Goal: Information Seeking & Learning: Find specific fact

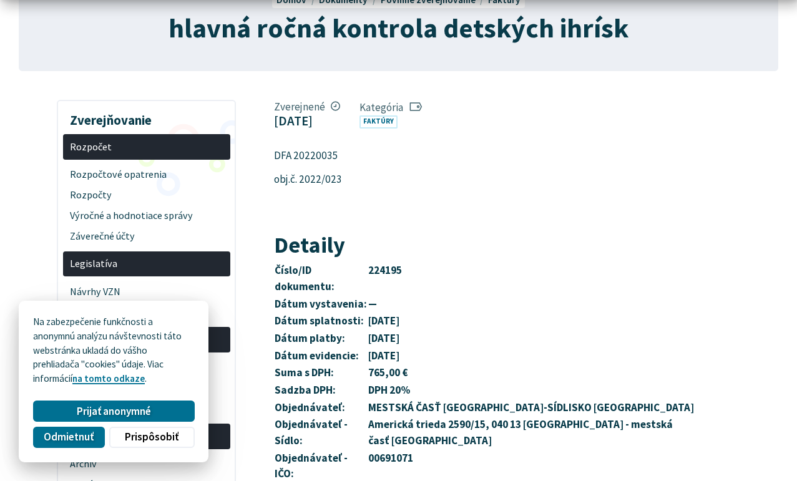
scroll to position [214, 0]
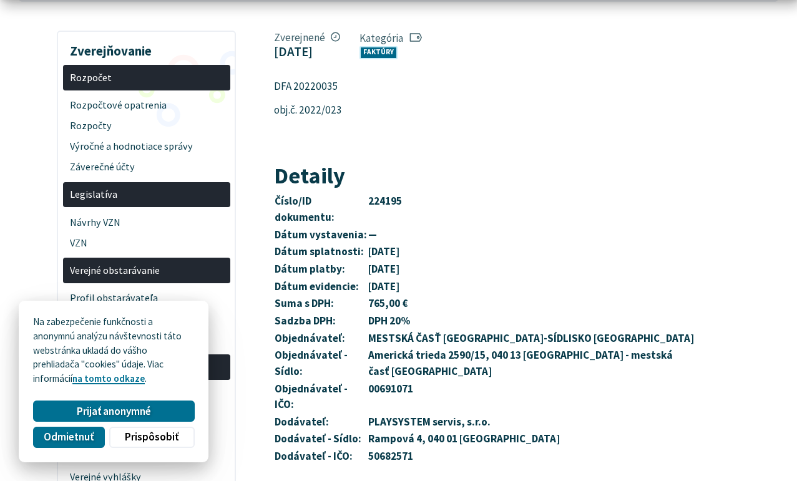
click at [374, 52] on link "Faktúry" at bounding box center [379, 52] width 38 height 13
drag, startPoint x: 326, startPoint y: 86, endPoint x: 285, endPoint y: 91, distance: 41.5
click at [273, 91] on article "Zverejnené 1. júna 2022 Kategória Faktúry DFA 20220035 obj.č. 2022/023 Detaily …" at bounding box center [526, 321] width 543 height 590
copy p "DFA 20220035"
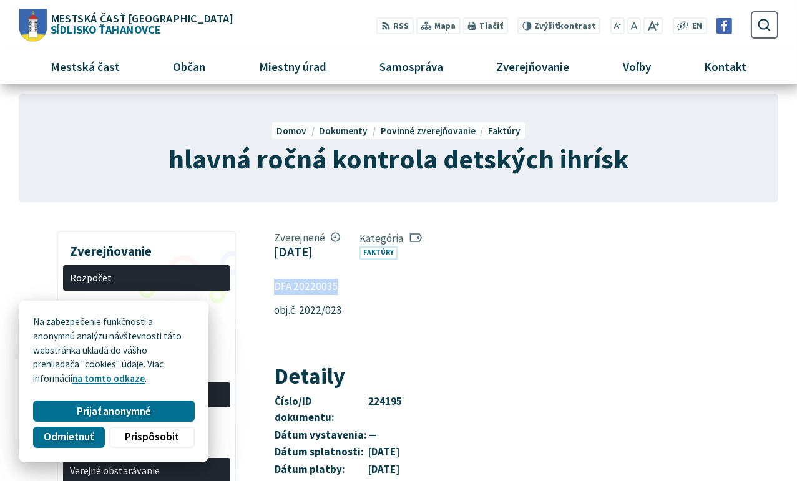
scroll to position [11, 0]
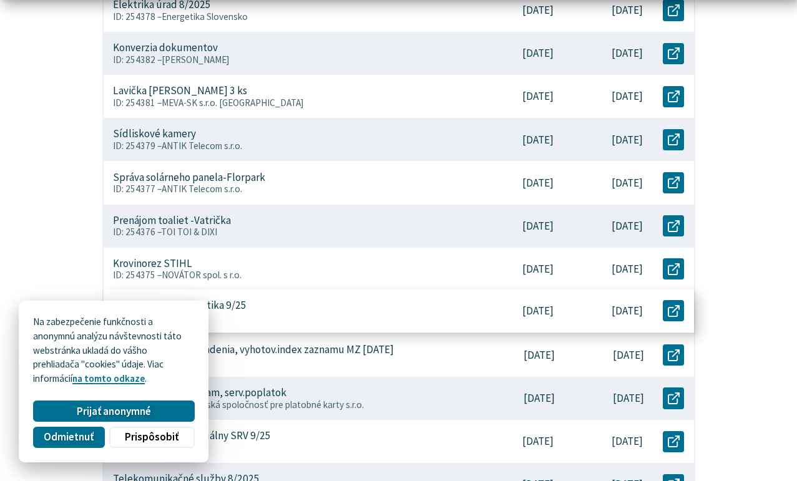
scroll to position [542, 0]
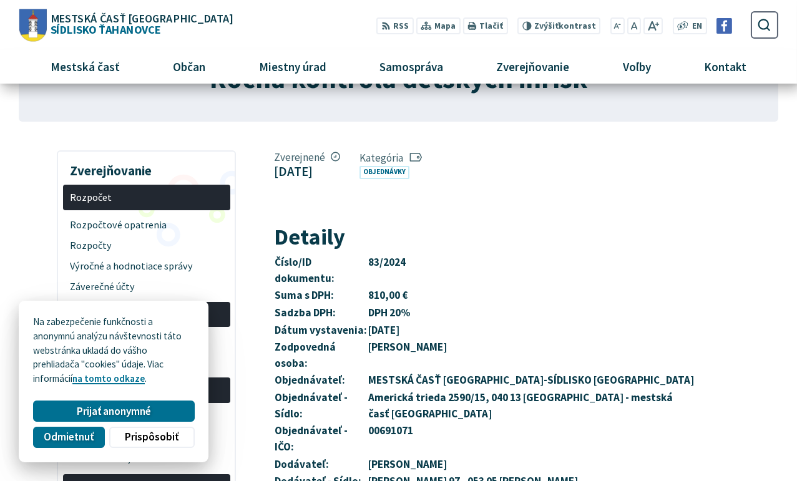
scroll to position [39, 0]
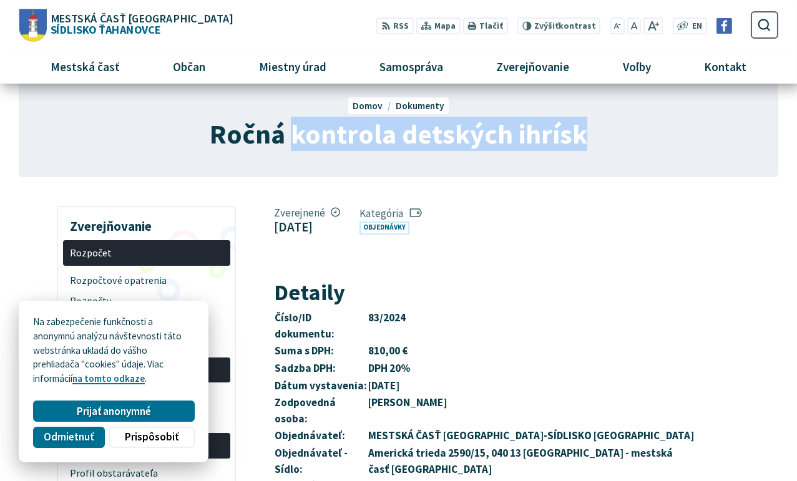
drag, startPoint x: 589, startPoint y: 134, endPoint x: 297, endPoint y: 134, distance: 292.2
click at [297, 134] on h1 "Ročná kontrola detských ihrísk" at bounding box center [398, 134] width 593 height 30
copy span "kontrola detských ihrísk"
click at [410, 225] on link "Objednávky" at bounding box center [385, 228] width 50 height 13
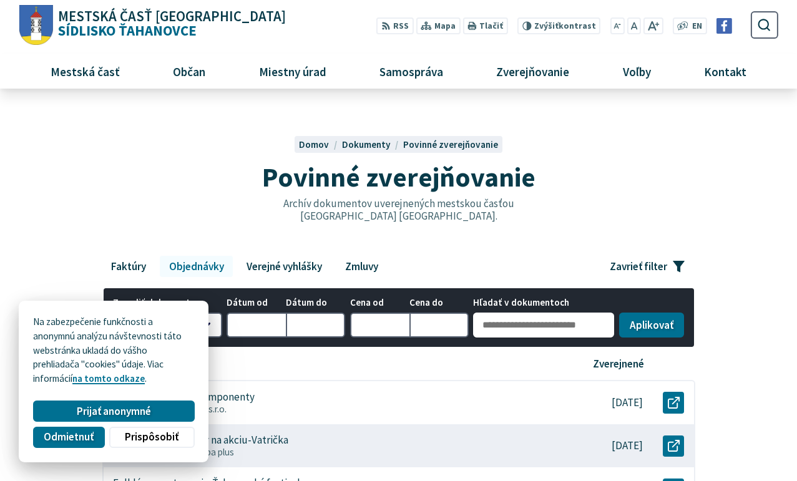
click at [490, 319] on input "Hľadať v dokumentoch" at bounding box center [543, 325] width 141 height 25
paste input "**********"
type input "**********"
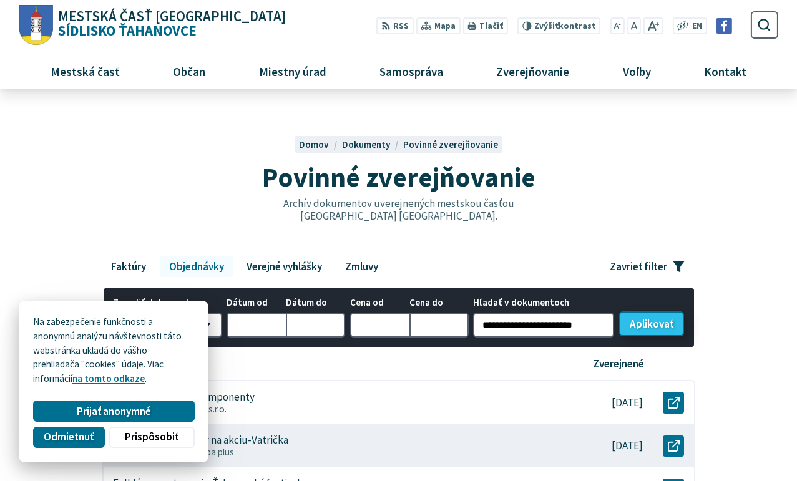
click at [643, 329] on button "Aplikovať vybrané filtre" at bounding box center [651, 324] width 65 height 25
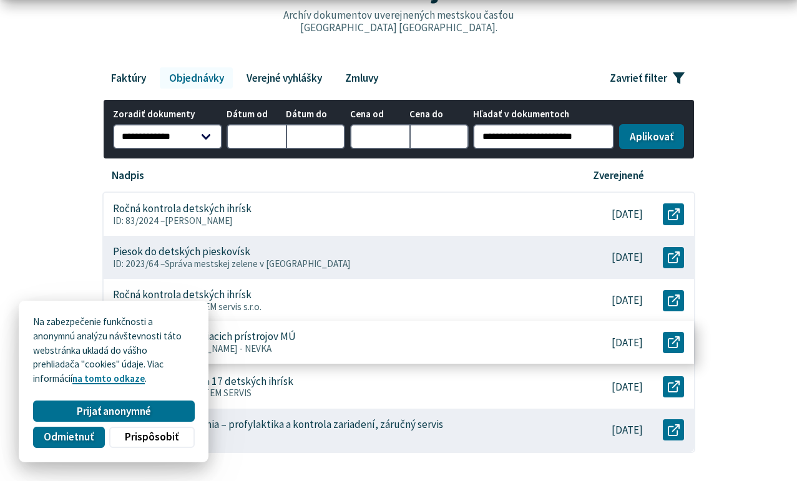
scroll to position [220, 0]
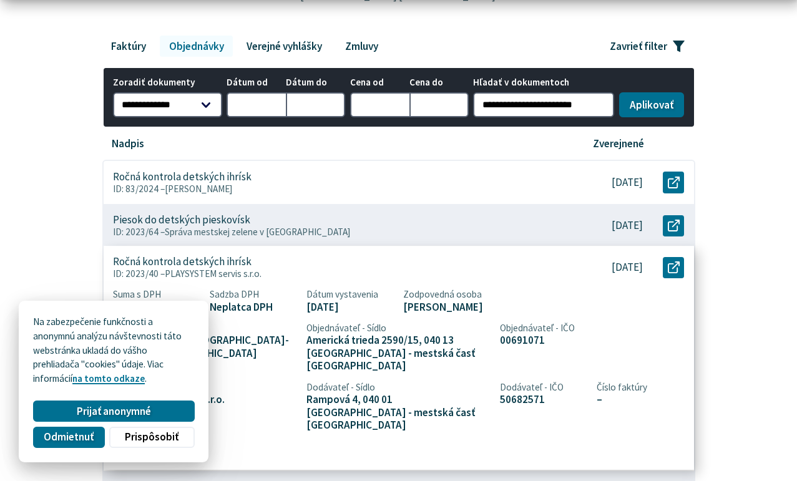
click at [618, 266] on p "[DATE]" at bounding box center [627, 268] width 31 height 13
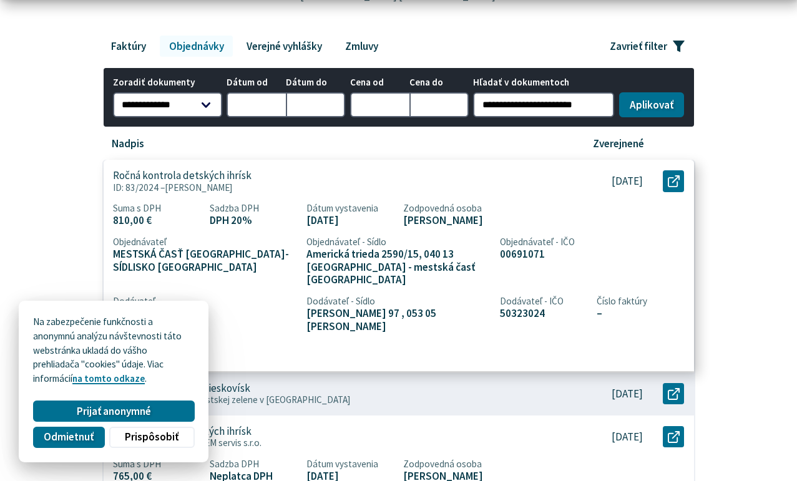
click at [487, 182] on p "ID: 83/2024 – [PERSON_NAME]" at bounding box center [333, 187] width 441 height 11
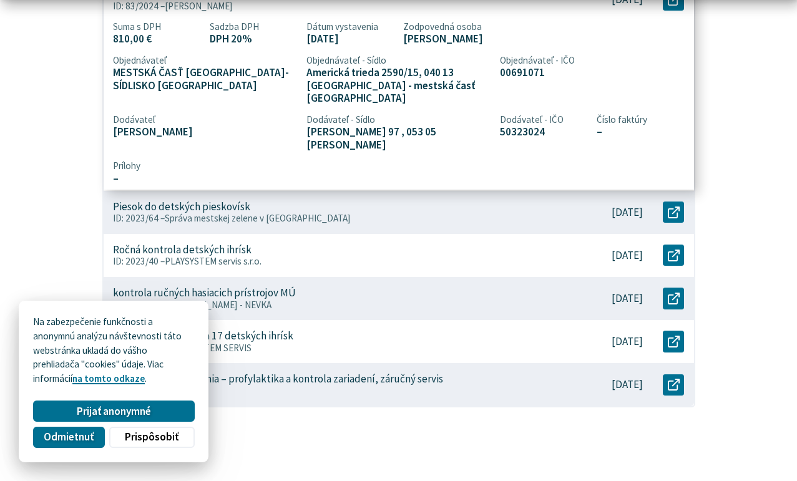
scroll to position [603, 0]
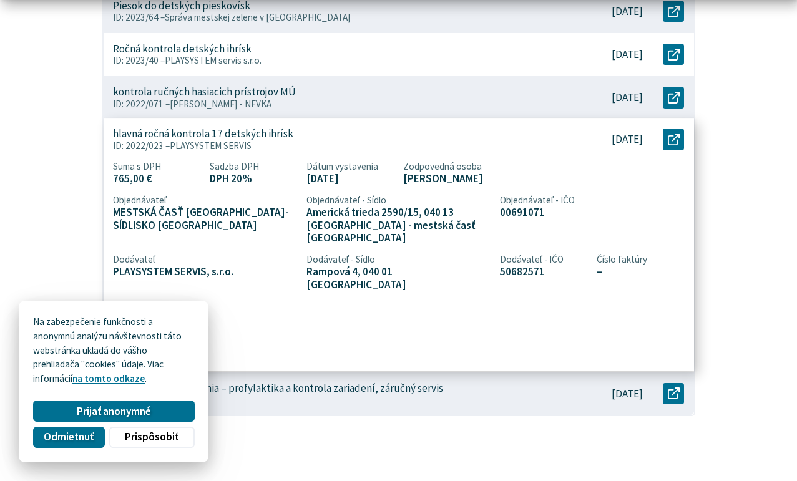
click at [486, 140] on p "ID: 2022/023 – PLAYSYSTEM SERVIS" at bounding box center [333, 145] width 441 height 11
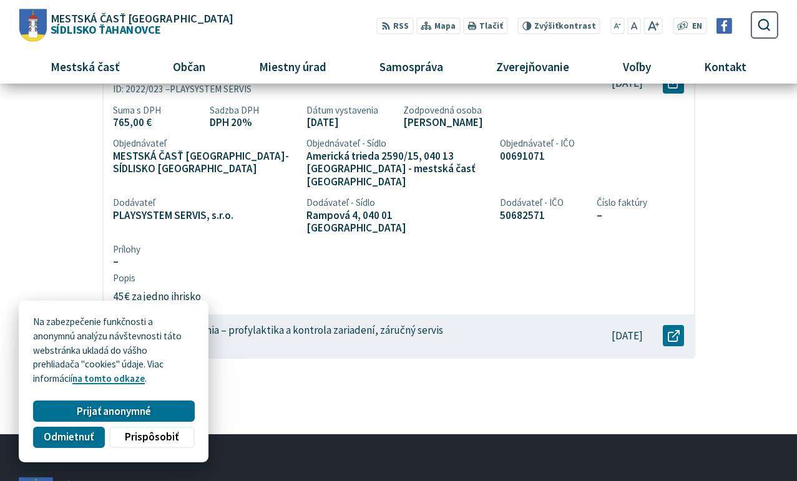
scroll to position [409, 0]
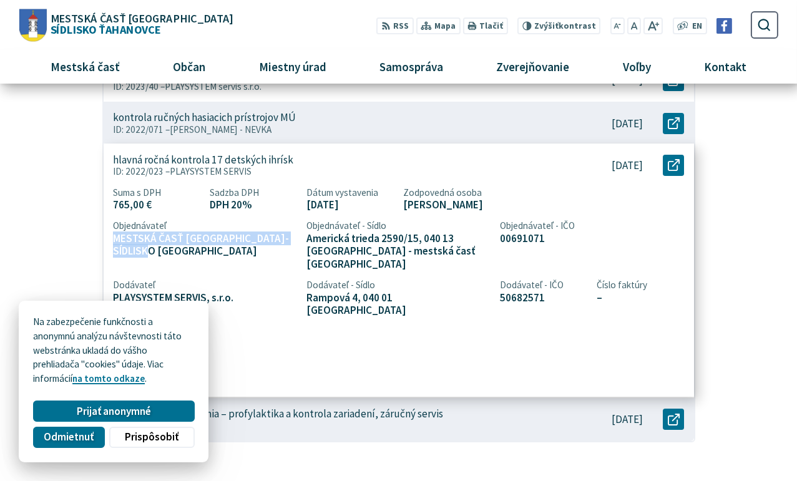
drag, startPoint x: 161, startPoint y: 246, endPoint x: 114, endPoint y: 235, distance: 48.6
click at [114, 235] on span "MESTSKÁ ČASŤ [GEOGRAPHIC_DATA]-SÍDLISKO [GEOGRAPHIC_DATA]" at bounding box center [205, 245] width 184 height 26
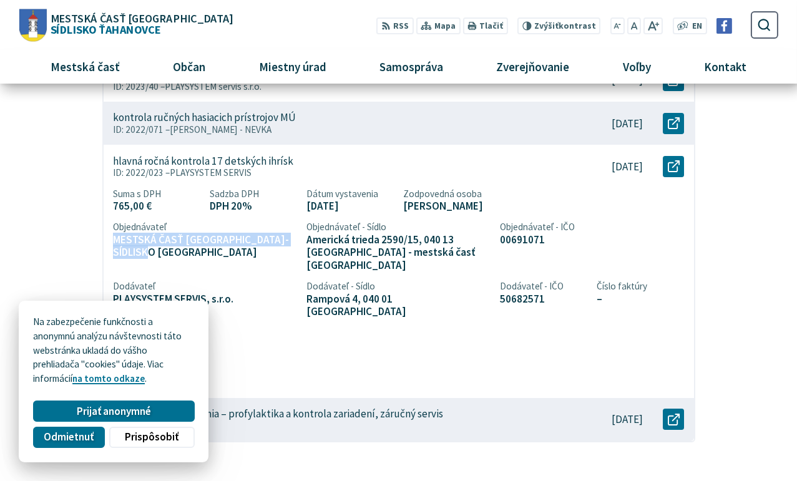
copy span "MESTSKÁ ČASŤ [GEOGRAPHIC_DATA]-SÍDLISKO [GEOGRAPHIC_DATA]"
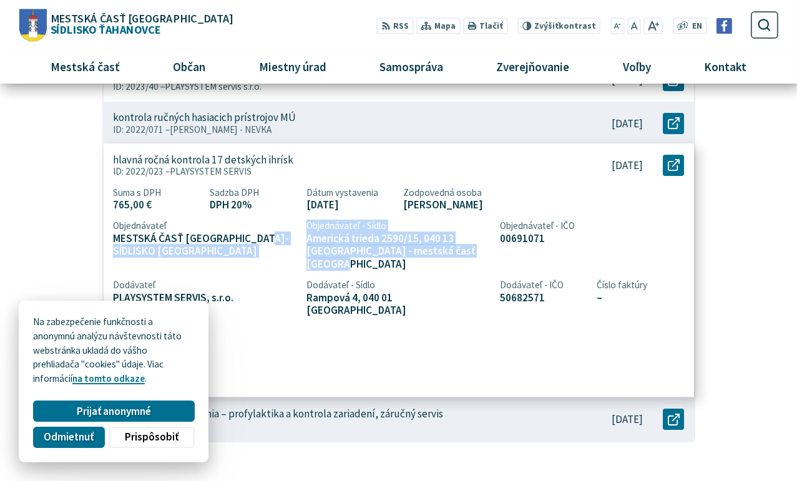
drag, startPoint x: 461, startPoint y: 247, endPoint x: 302, endPoint y: 234, distance: 159.7
click at [302, 234] on div "Suma s DPH 765,00 € Sadzba DPH DPH 20% Dátum vystavenia [DATE] Zodpovedná osoba…" at bounding box center [399, 252] width 572 height 130
click at [303, 235] on div "Suma s DPH 765,00 € Sadzba DPH DPH 20% Dátum vystavenia [DATE] Zodpovedná osoba…" at bounding box center [399, 252] width 572 height 130
drag, startPoint x: 438, startPoint y: 247, endPoint x: 307, endPoint y: 238, distance: 130.8
click at [307, 238] on span "Americká trieda 2590/15, 040 13 [GEOGRAPHIC_DATA] - mestská časť [GEOGRAPHIC_DA…" at bounding box center [399, 251] width 184 height 39
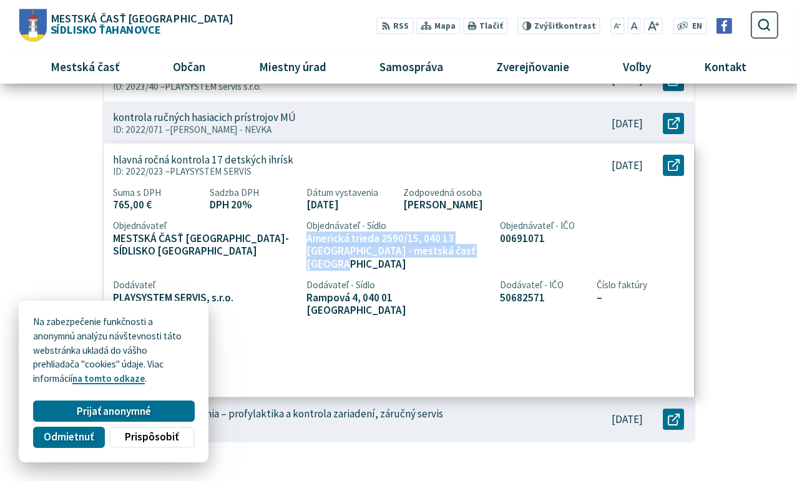
copy span "Americká trieda 2590/15, 040 13 [GEOGRAPHIC_DATA] - mestská časť [GEOGRAPHIC_DA…"
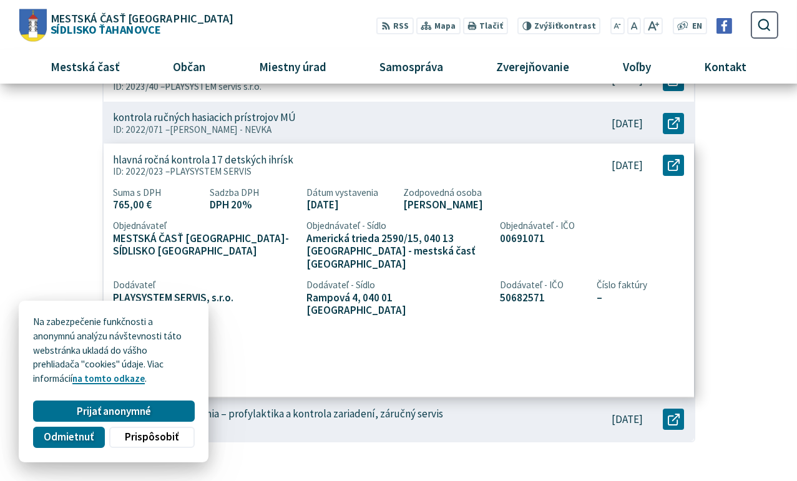
click at [472, 199] on span "[PERSON_NAME]" at bounding box center [495, 205] width 184 height 13
drag, startPoint x: 468, startPoint y: 200, endPoint x: 402, endPoint y: 204, distance: 66.9
click at [402, 204] on div "Suma s DPH 765,00 € Sadzba DPH DPH 20% Dátum vystavenia [DATE] Zodpovedná osoba…" at bounding box center [399, 252] width 572 height 130
copy span "[PERSON_NAME]"
drag, startPoint x: 538, startPoint y: 234, endPoint x: 501, endPoint y: 237, distance: 36.9
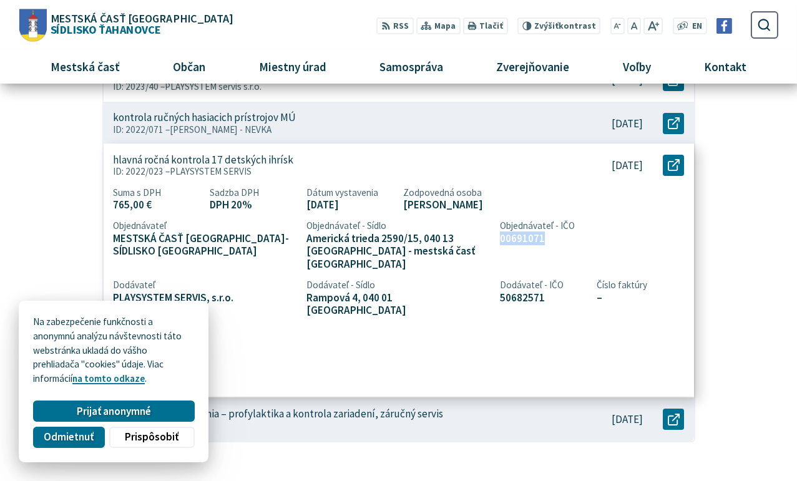
click at [501, 237] on span "00691071" at bounding box center [543, 238] width 87 height 13
copy span "00691071"
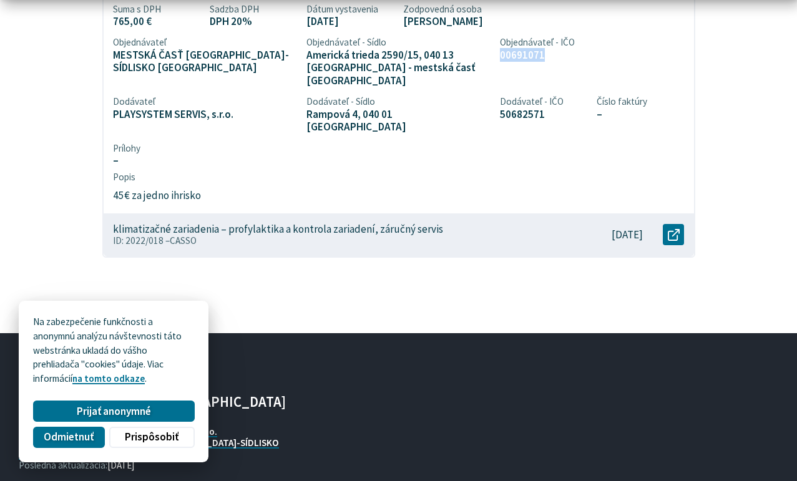
scroll to position [644, 0]
